Goal: Browse casually: Explore the website without a specific task or goal

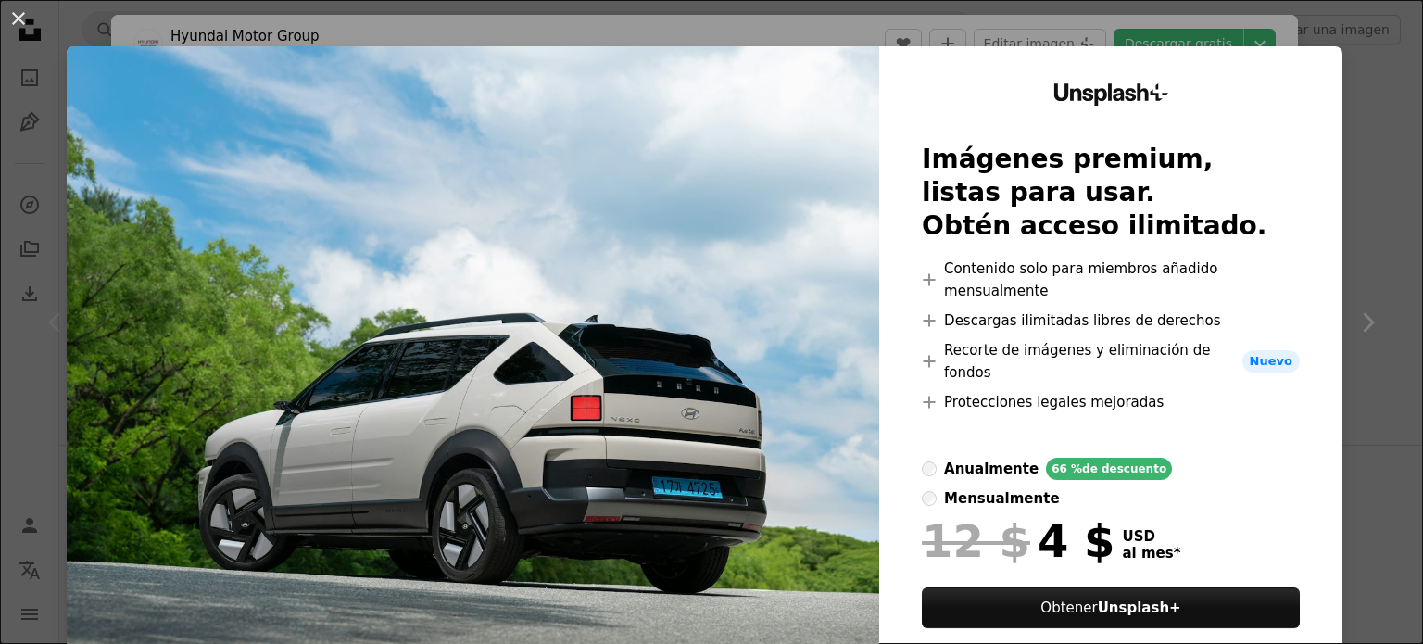
scroll to position [222, 0]
click at [535, 232] on img at bounding box center [473, 385] width 812 height 678
click at [15, 18] on button "An X shape" at bounding box center [18, 18] width 22 height 22
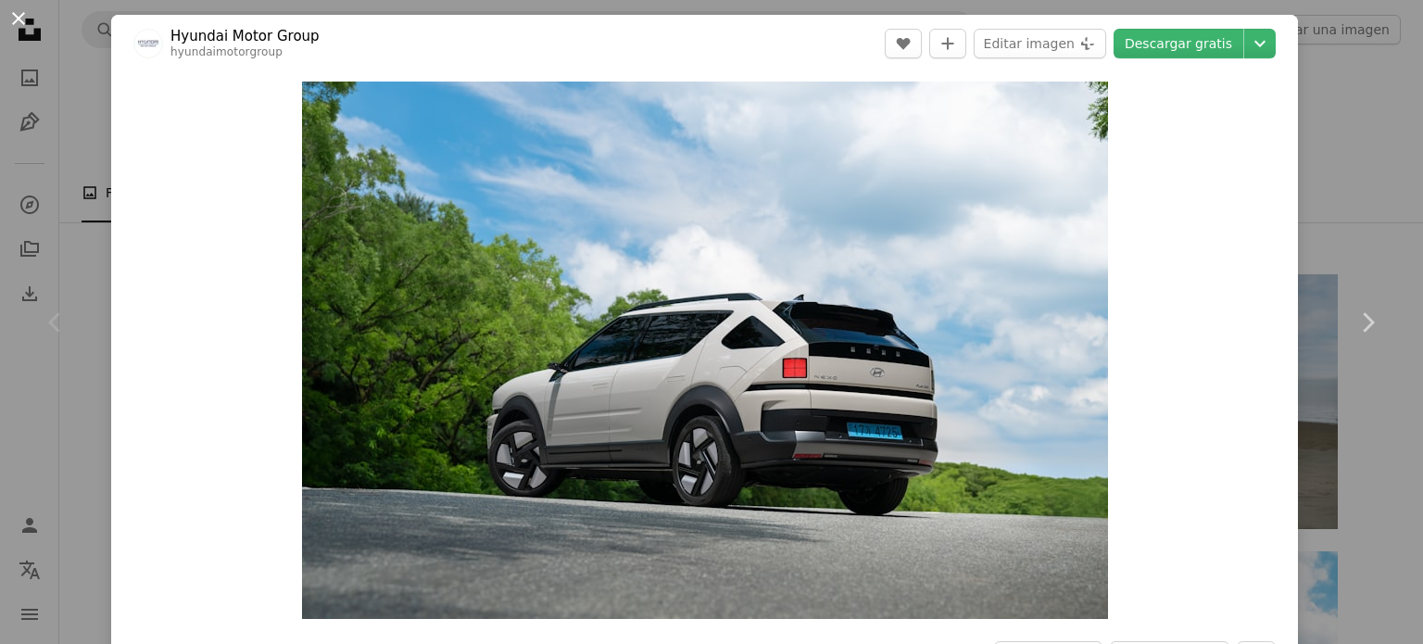
click at [24, 19] on button "An X shape" at bounding box center [18, 18] width 22 height 22
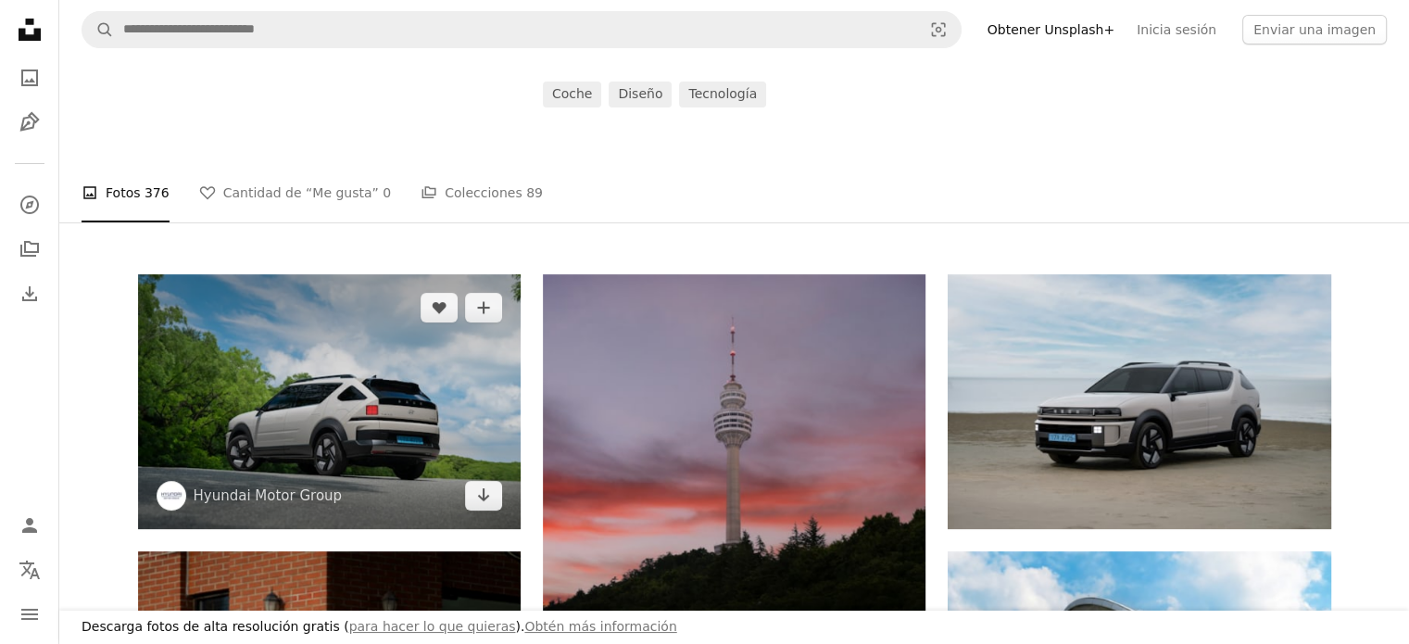
click at [319, 348] on img at bounding box center [329, 401] width 382 height 255
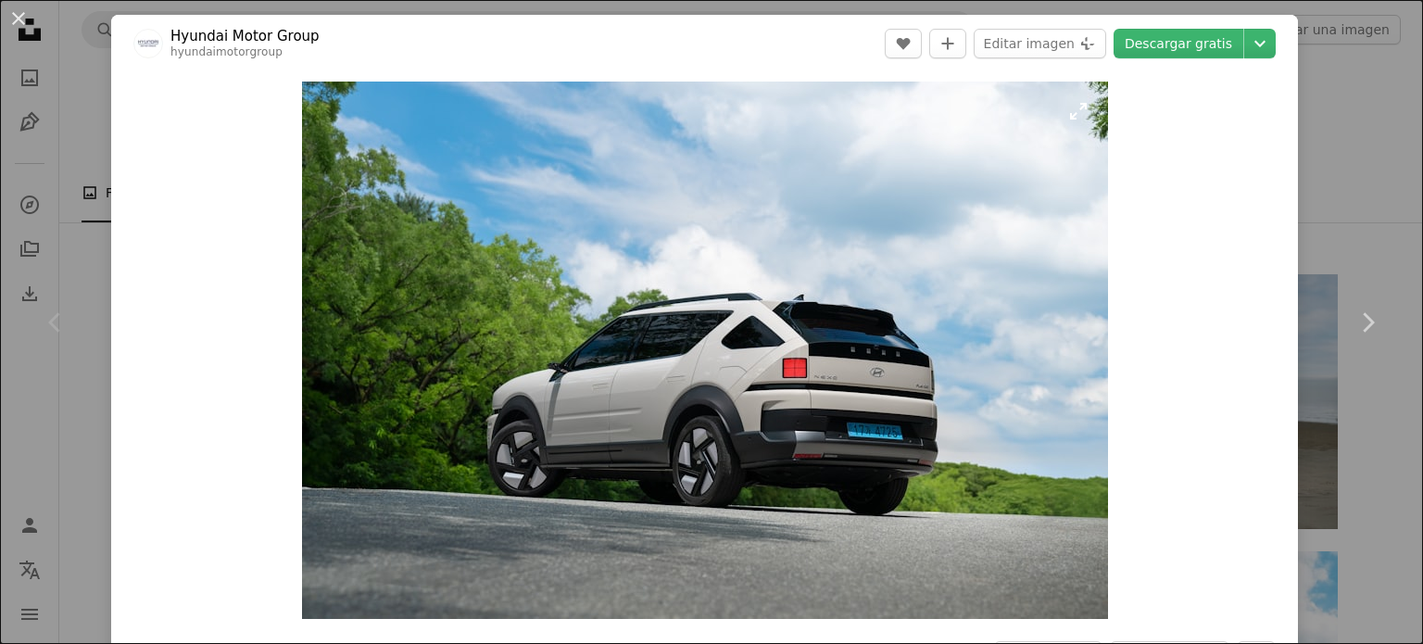
click at [508, 325] on img "Ampliar en esta imagen" at bounding box center [705, 349] width 806 height 537
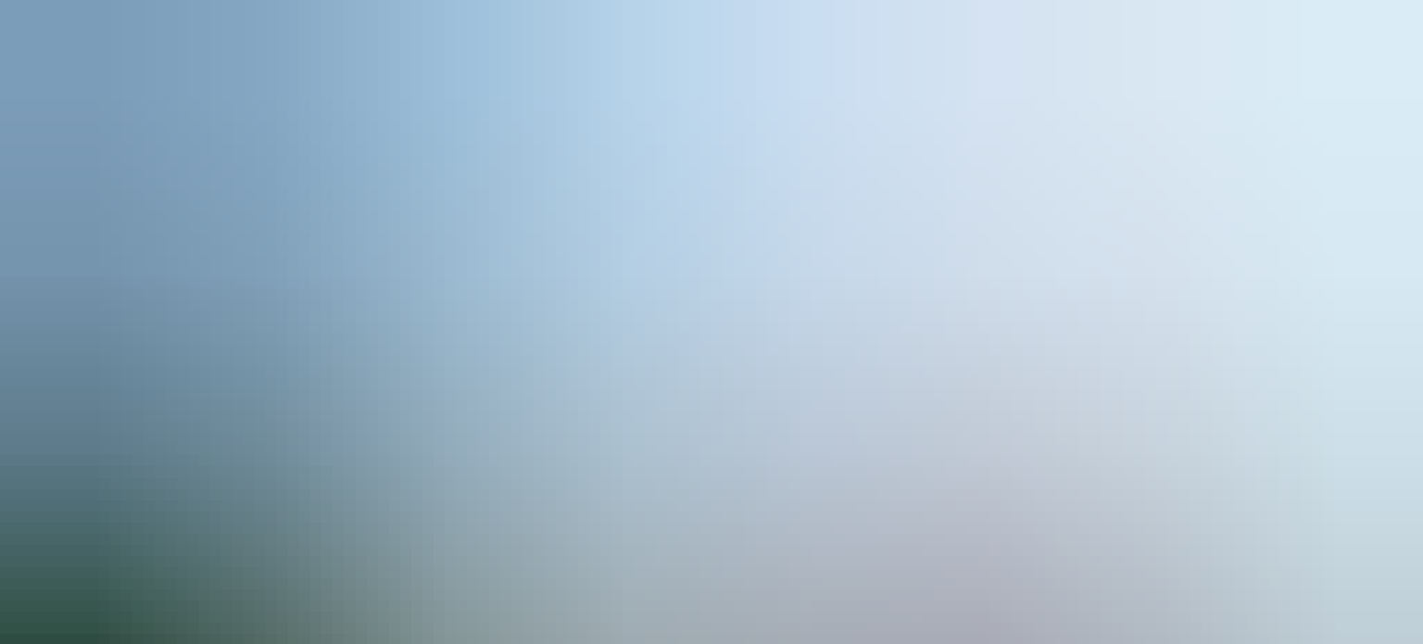
scroll to position [144, 0]
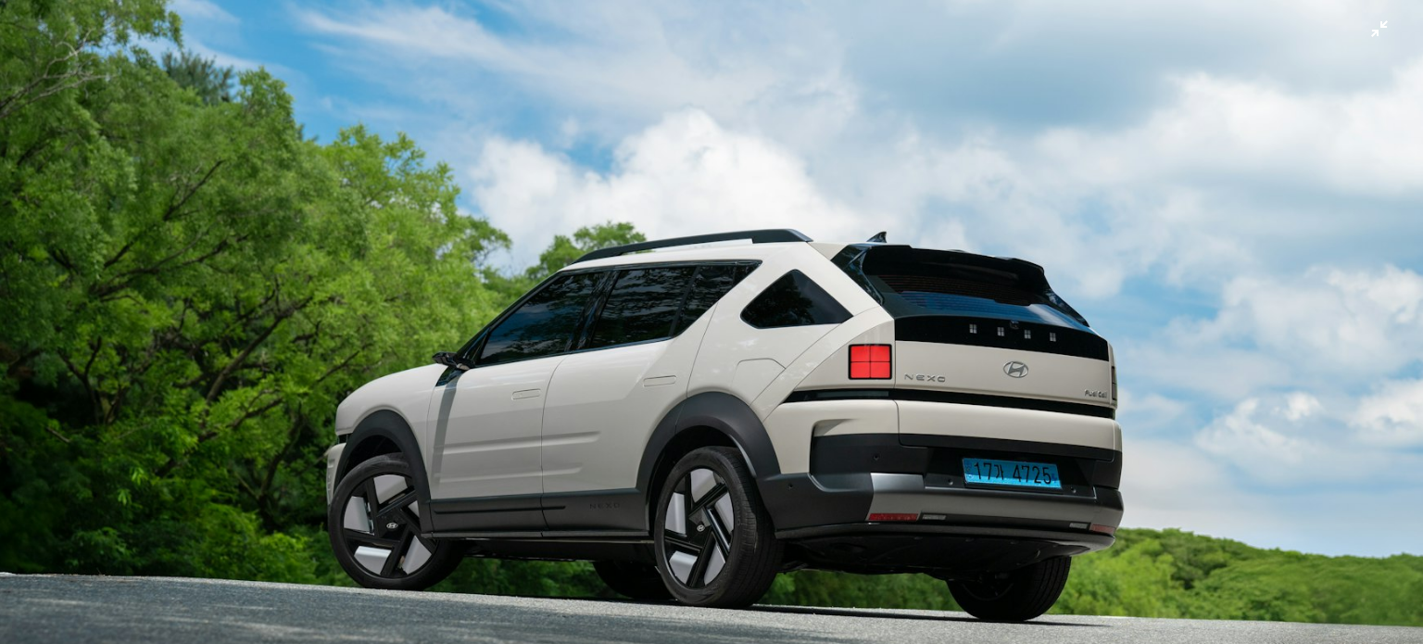
click at [709, 530] on img "Reducir el zoom en esta imagen" at bounding box center [711, 330] width 1424 height 949
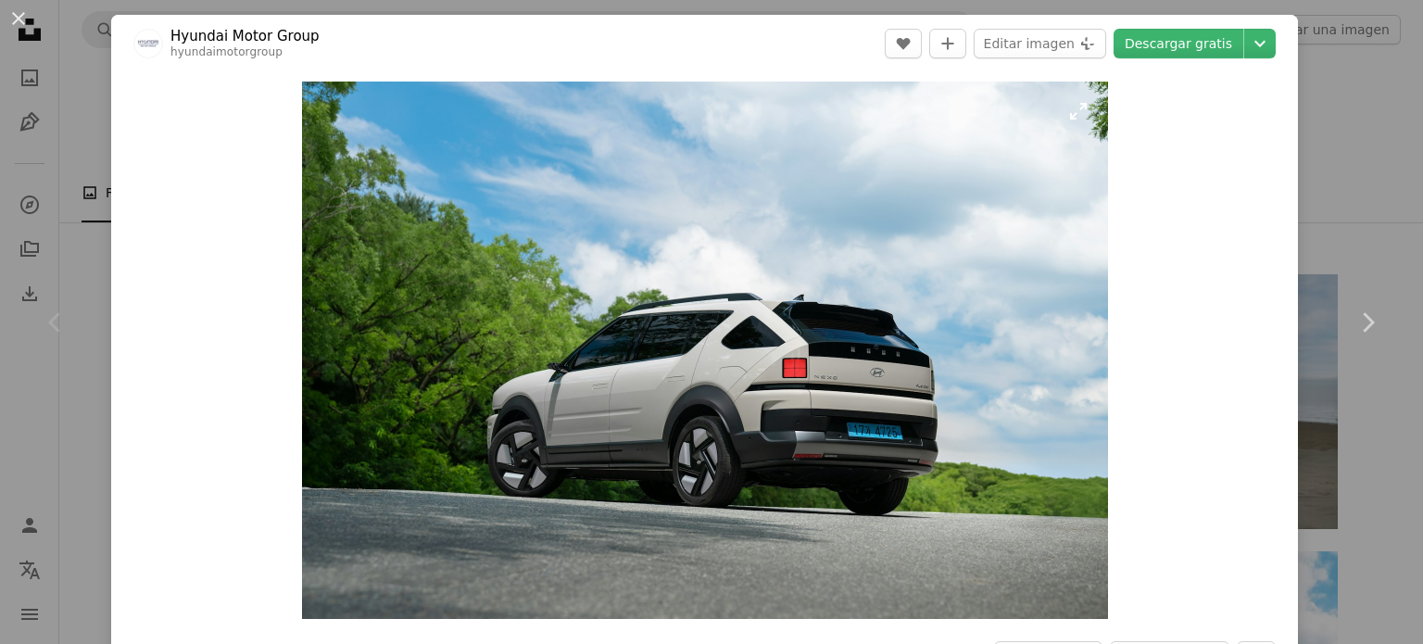
click at [709, 530] on img "Ampliar en esta imagen" at bounding box center [705, 349] width 806 height 537
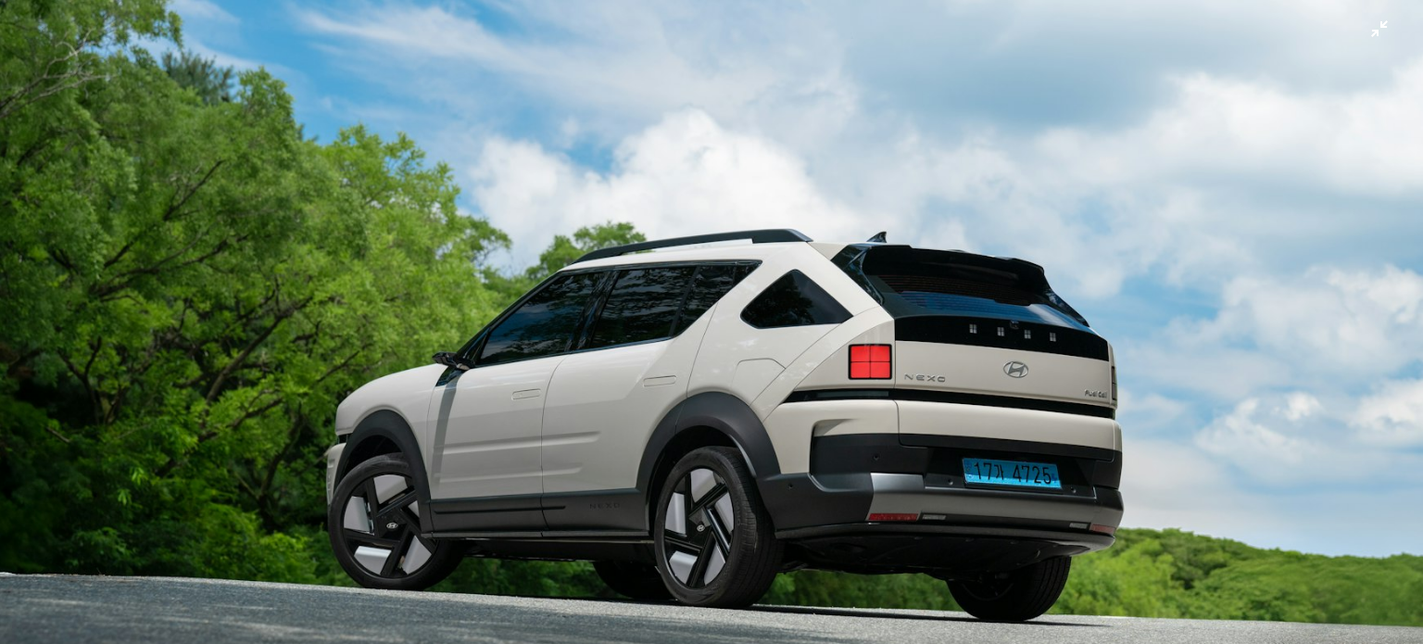
click at [709, 530] on img "Reducir el zoom en esta imagen" at bounding box center [711, 330] width 1424 height 949
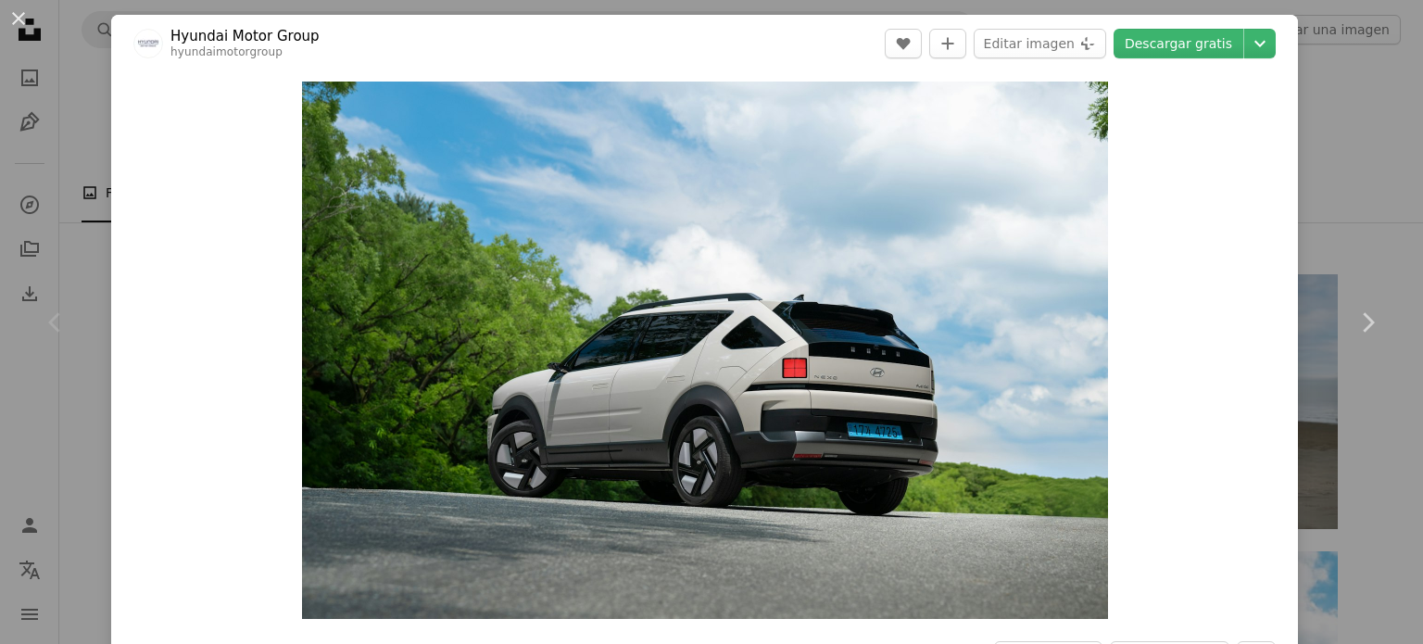
click at [709, 530] on img "Ampliar en esta imagen" at bounding box center [705, 349] width 806 height 537
